Goal: Entertainment & Leisure: Consume media (video, audio)

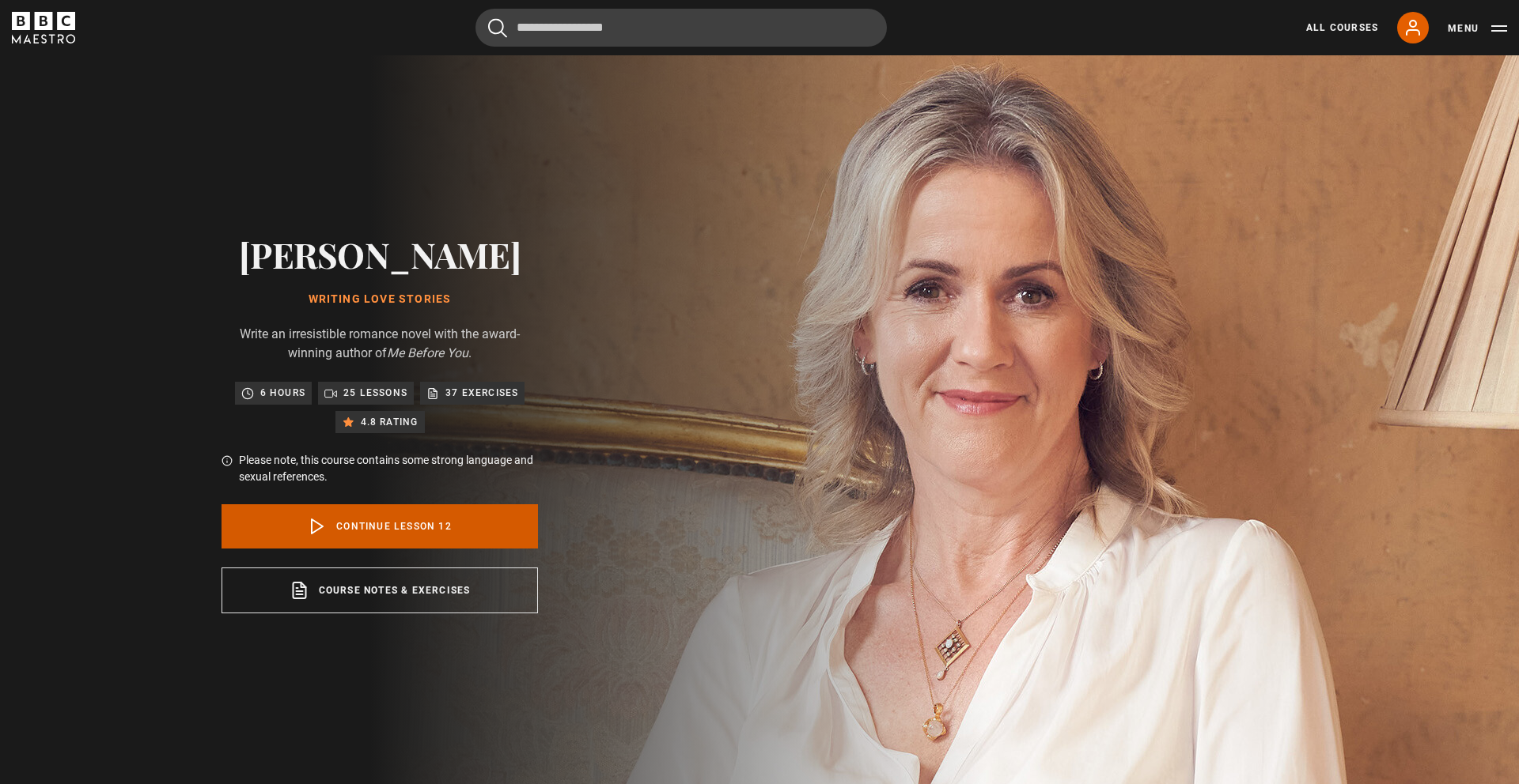
click at [441, 519] on link "Continue lesson 12" at bounding box center [379, 526] width 316 height 44
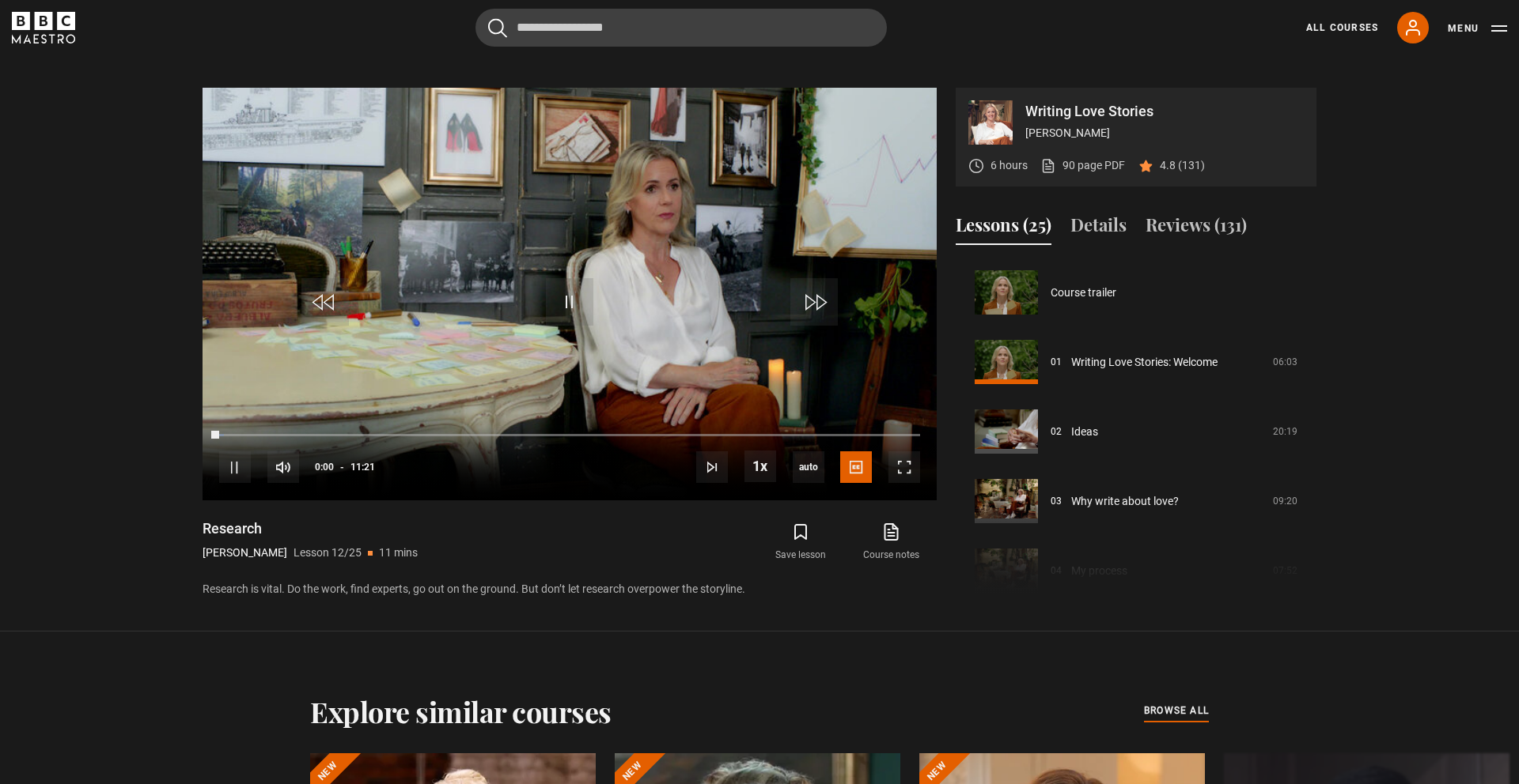
scroll to position [792, 0]
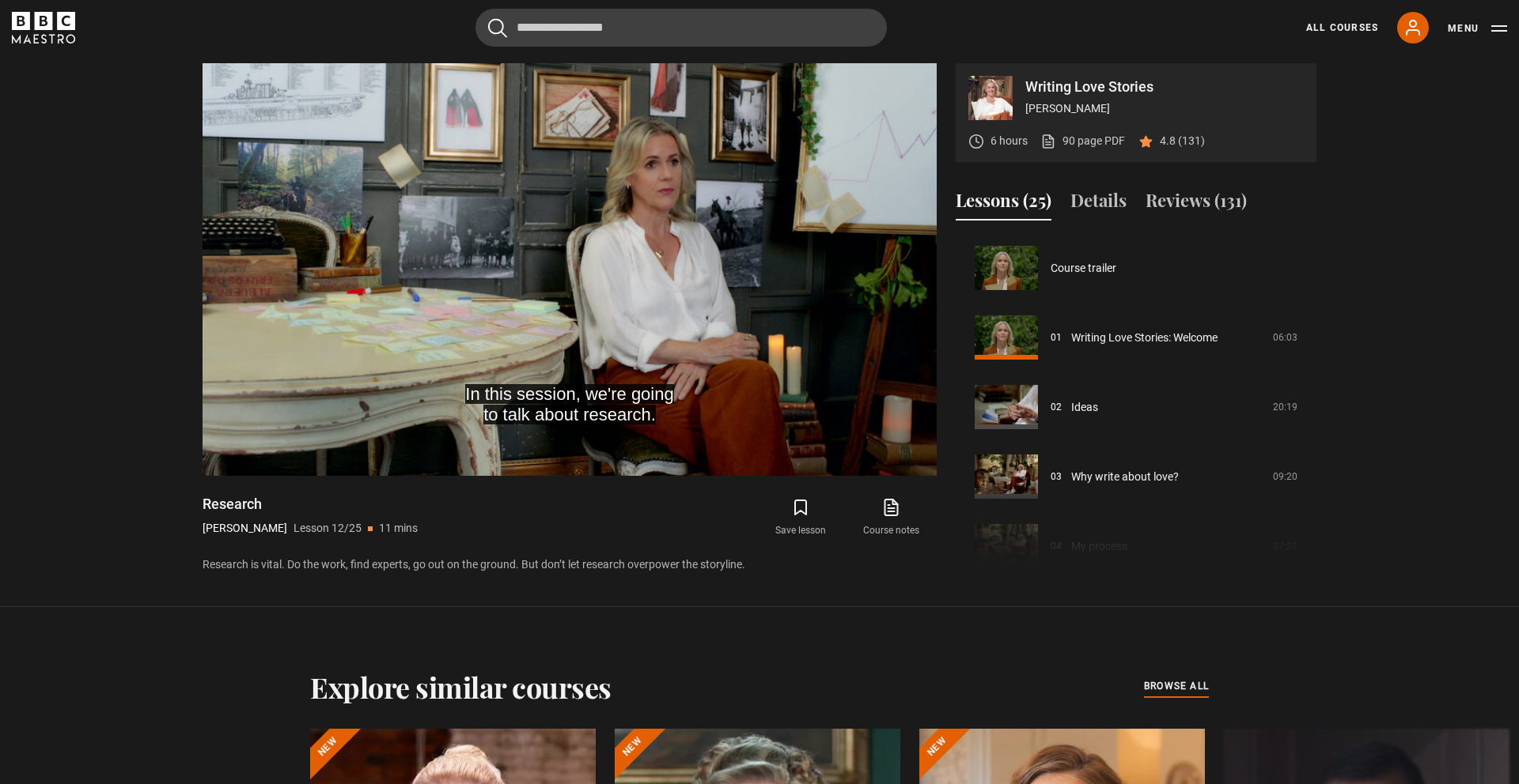
click at [901, 450] on video-js "In this session, we're going to talk about research. Video Player is loading. P…" at bounding box center [569, 270] width 734 height 413
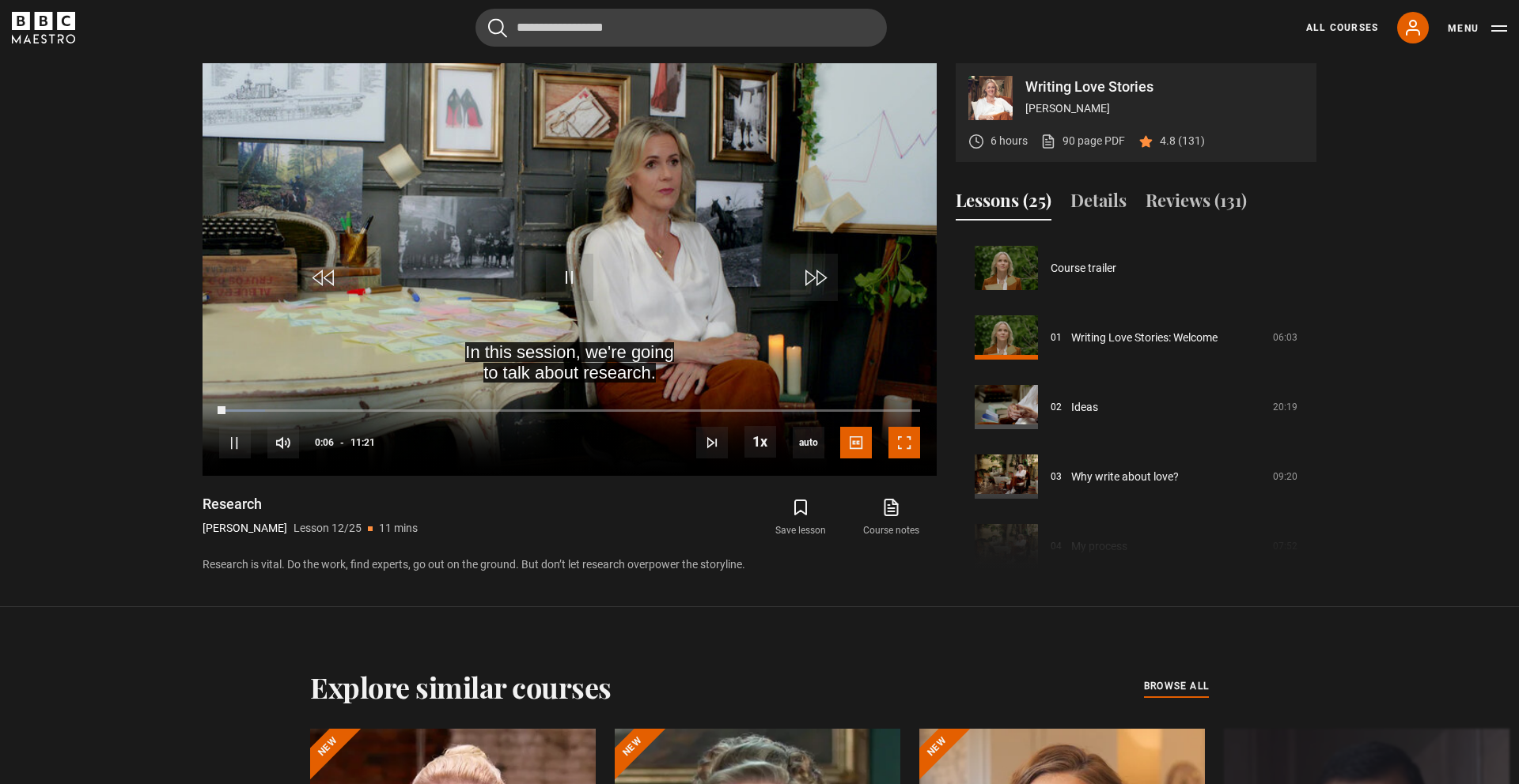
click at [901, 449] on span "Video Player" at bounding box center [904, 442] width 32 height 32
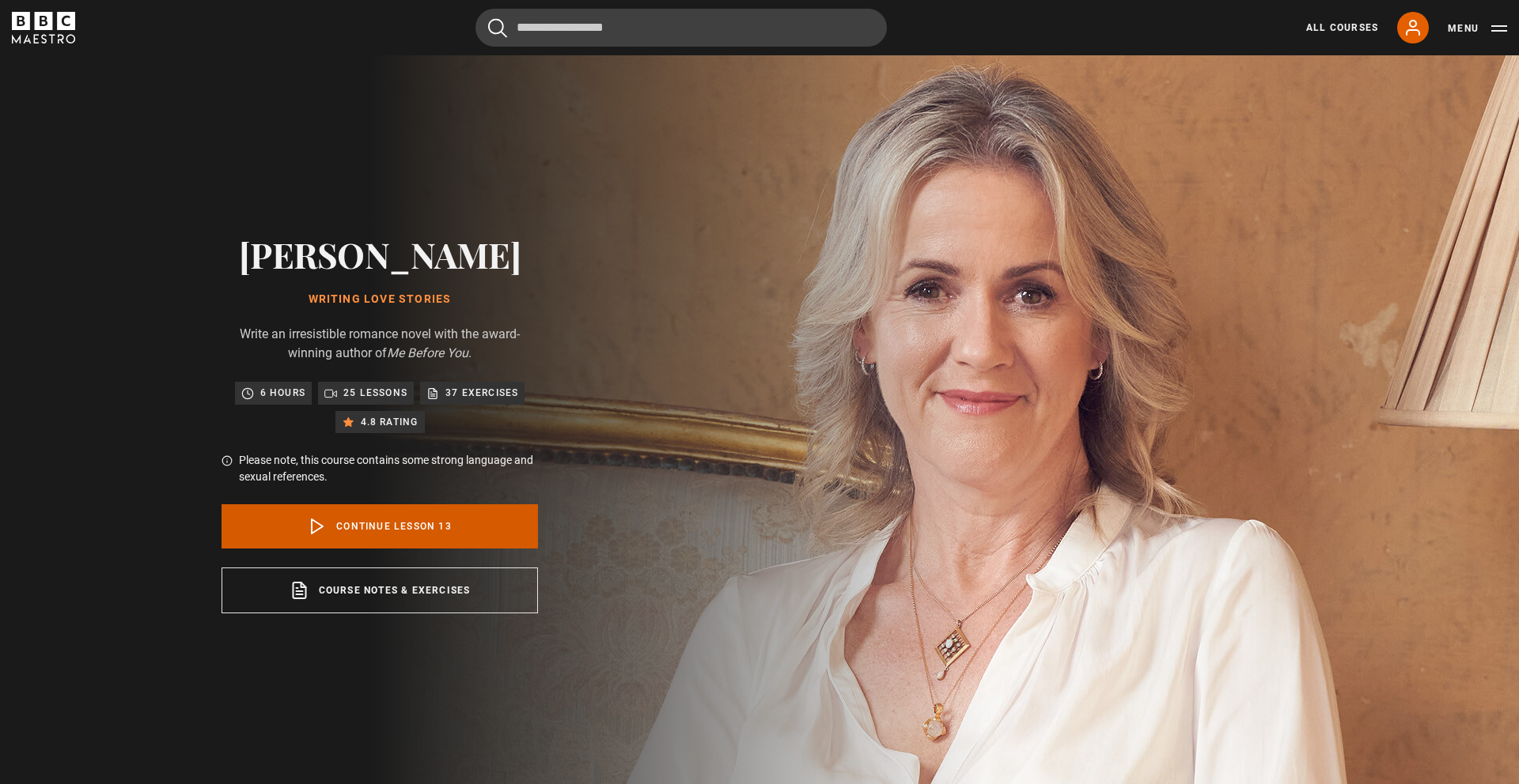
click at [428, 534] on link "Continue lesson 13" at bounding box center [379, 526] width 316 height 44
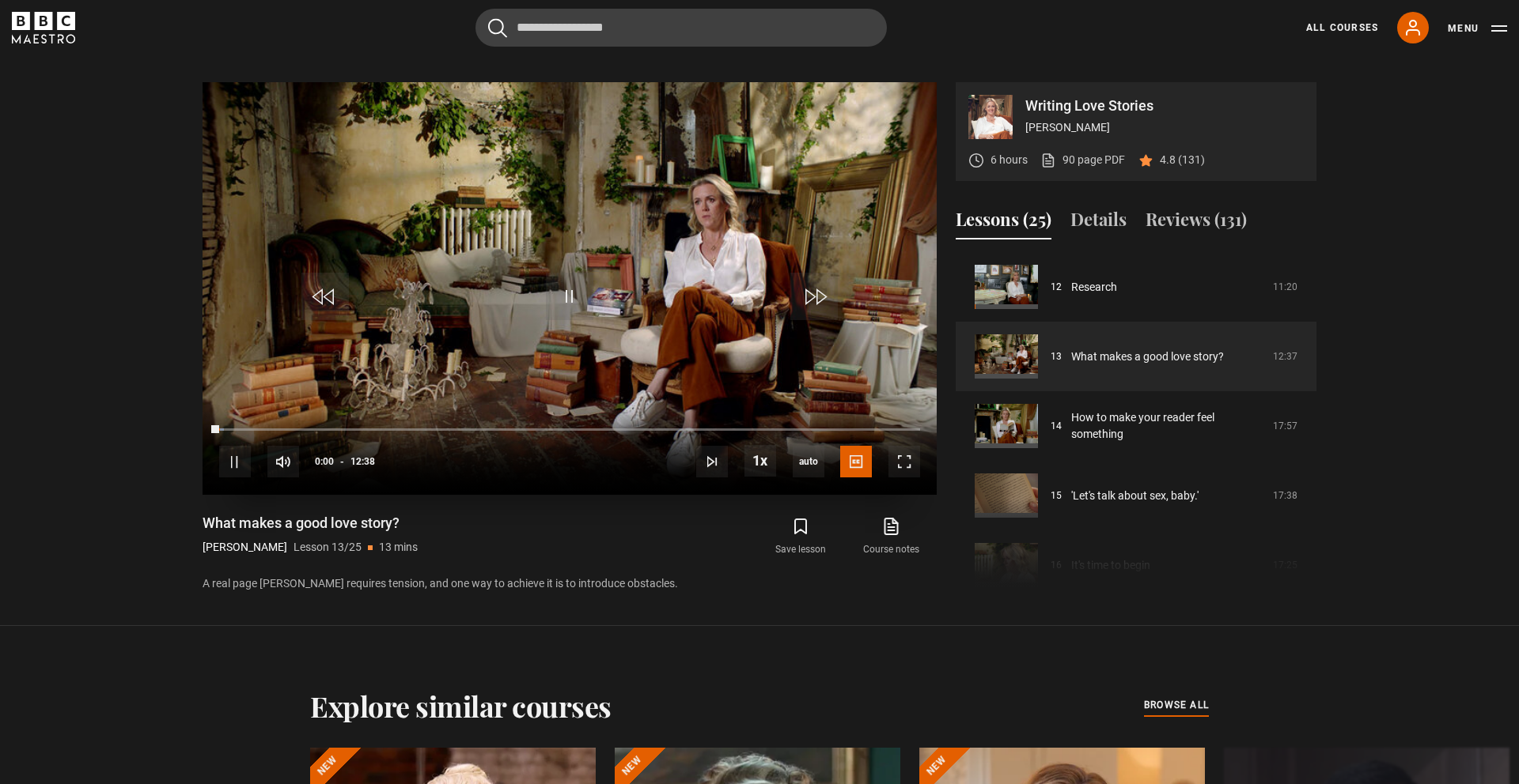
scroll to position [792, 0]
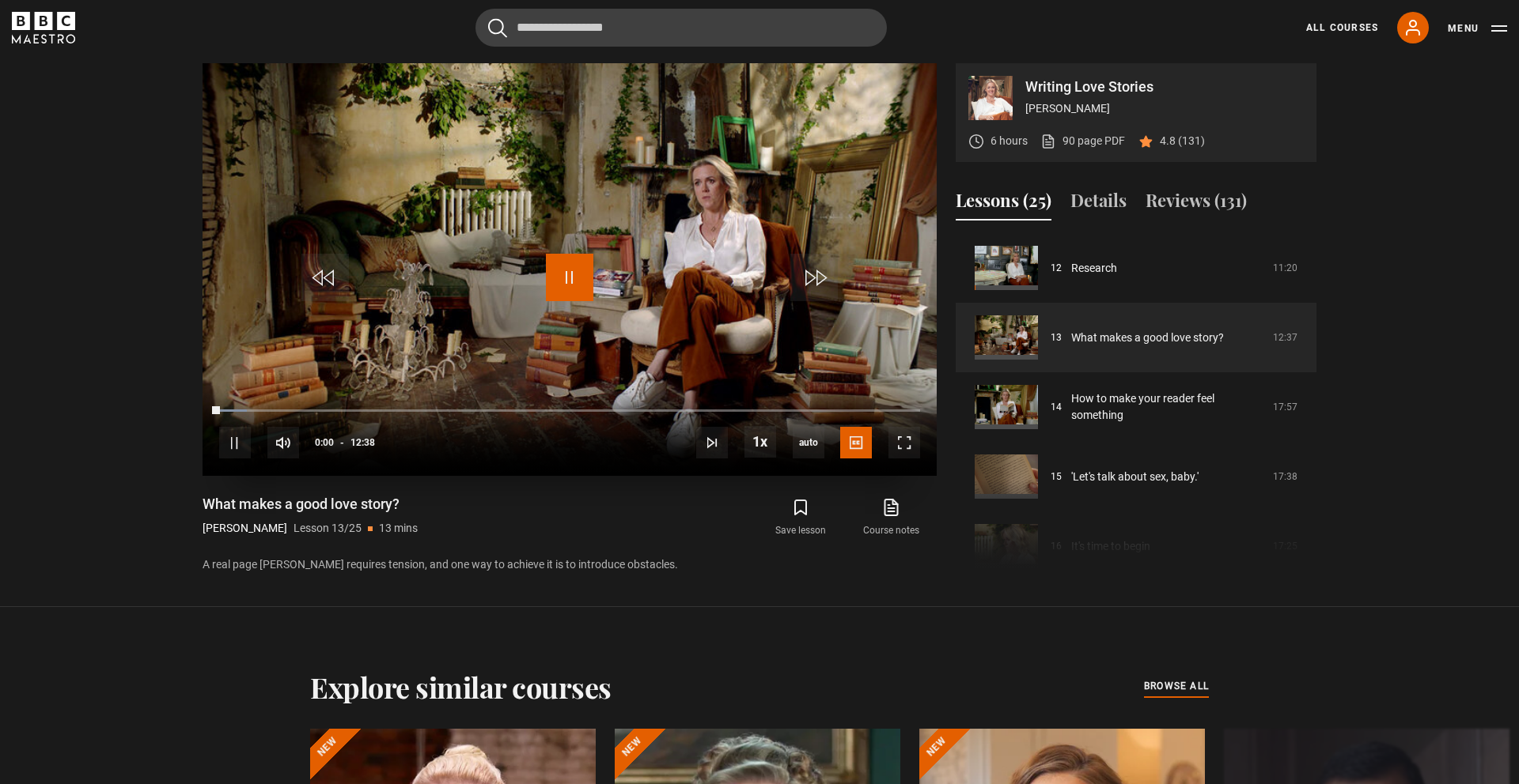
click at [564, 273] on span "Video Player" at bounding box center [570, 277] width 47 height 47
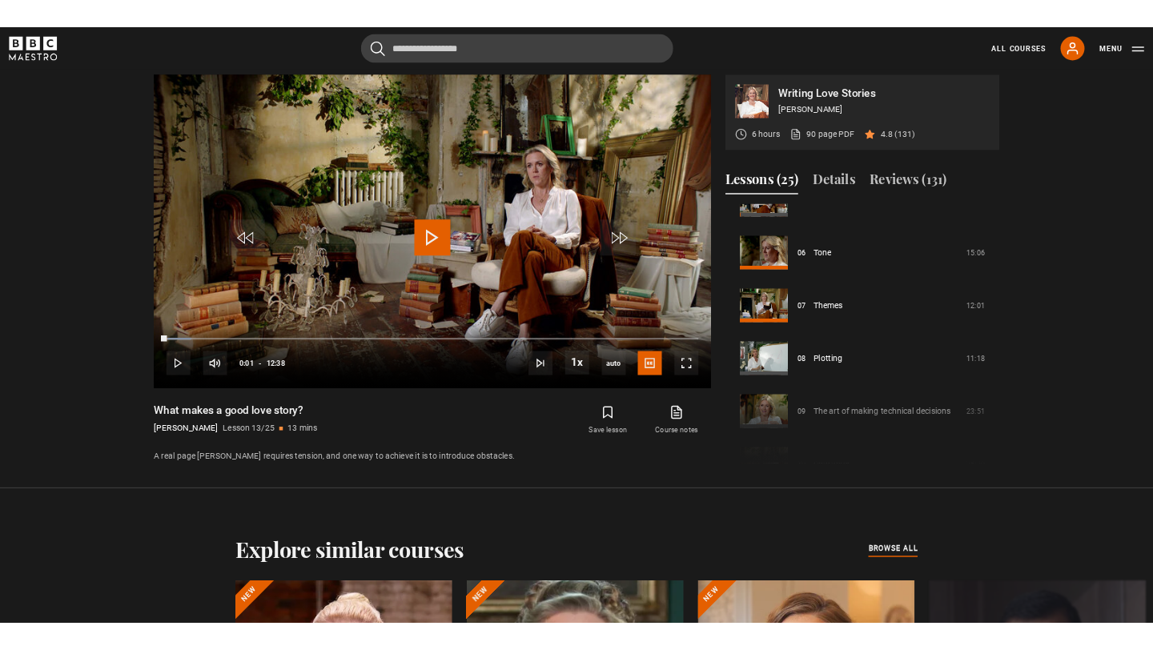
scroll to position [393, 0]
